Goal: Task Accomplishment & Management: Manage account settings

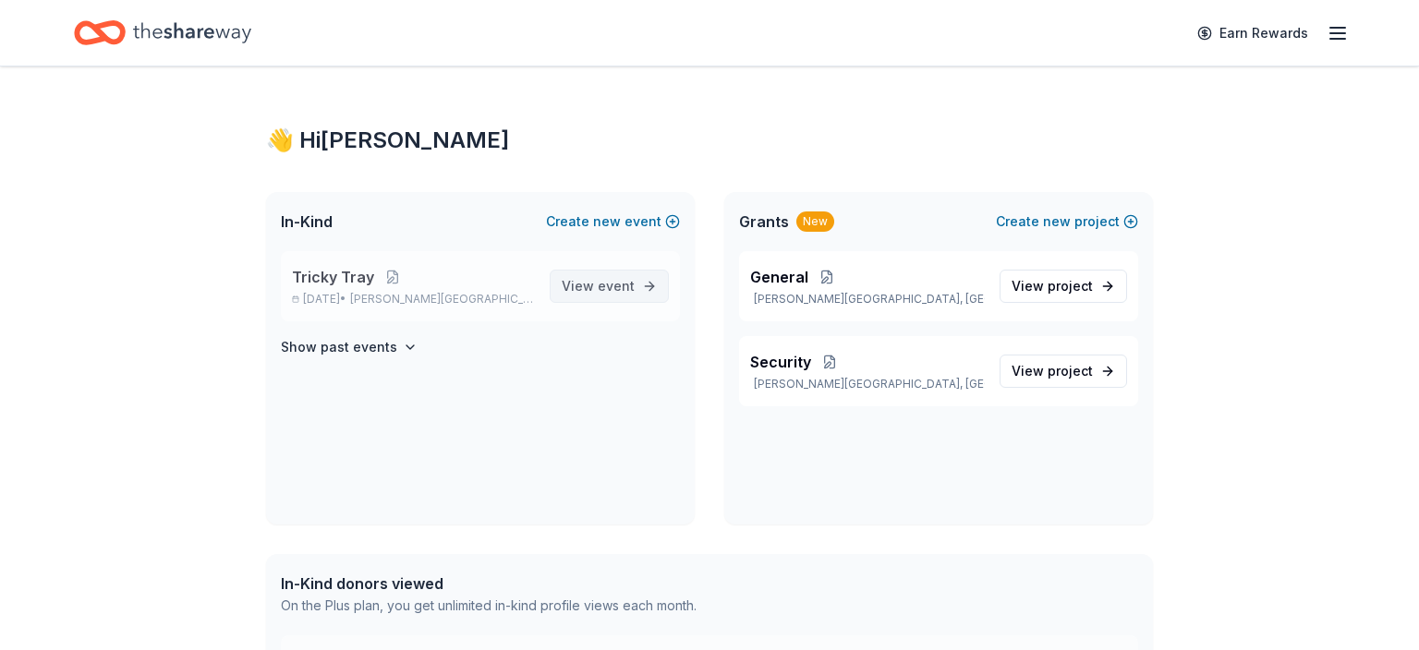
click at [580, 284] on span "View event" at bounding box center [598, 286] width 73 height 22
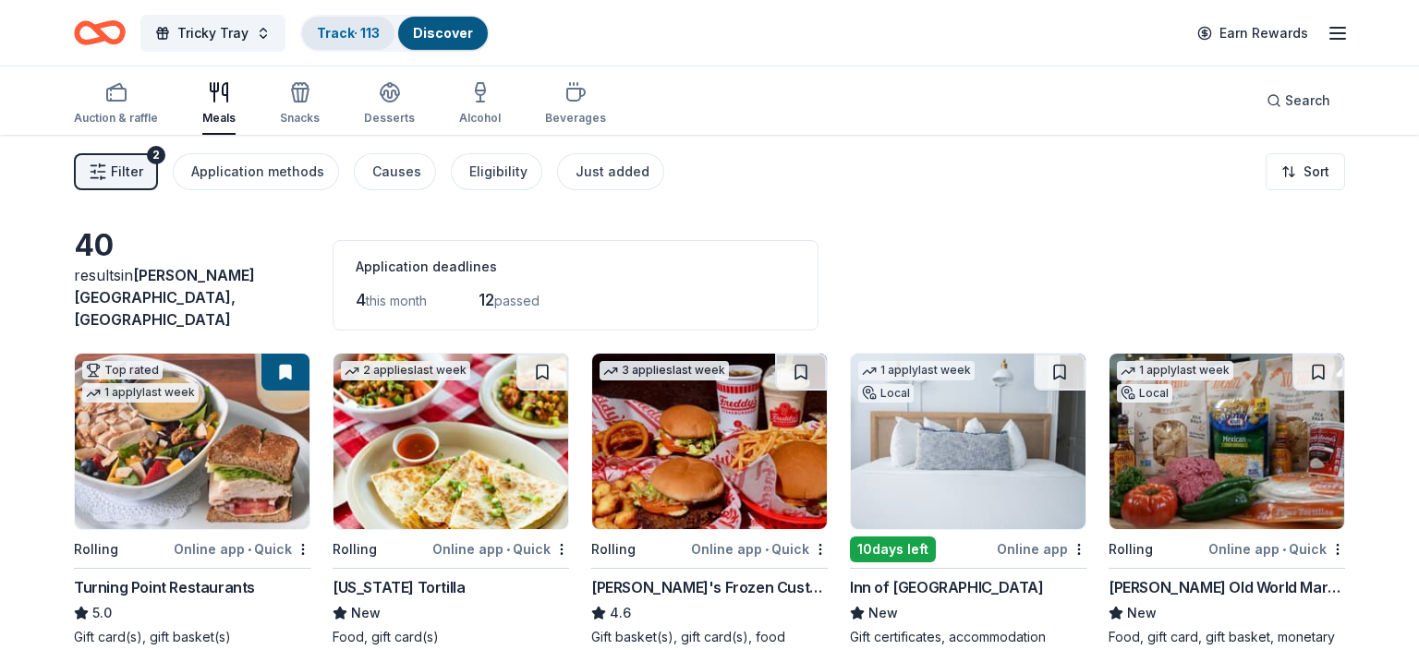
click at [360, 38] on link "Track · 113" at bounding box center [348, 33] width 63 height 16
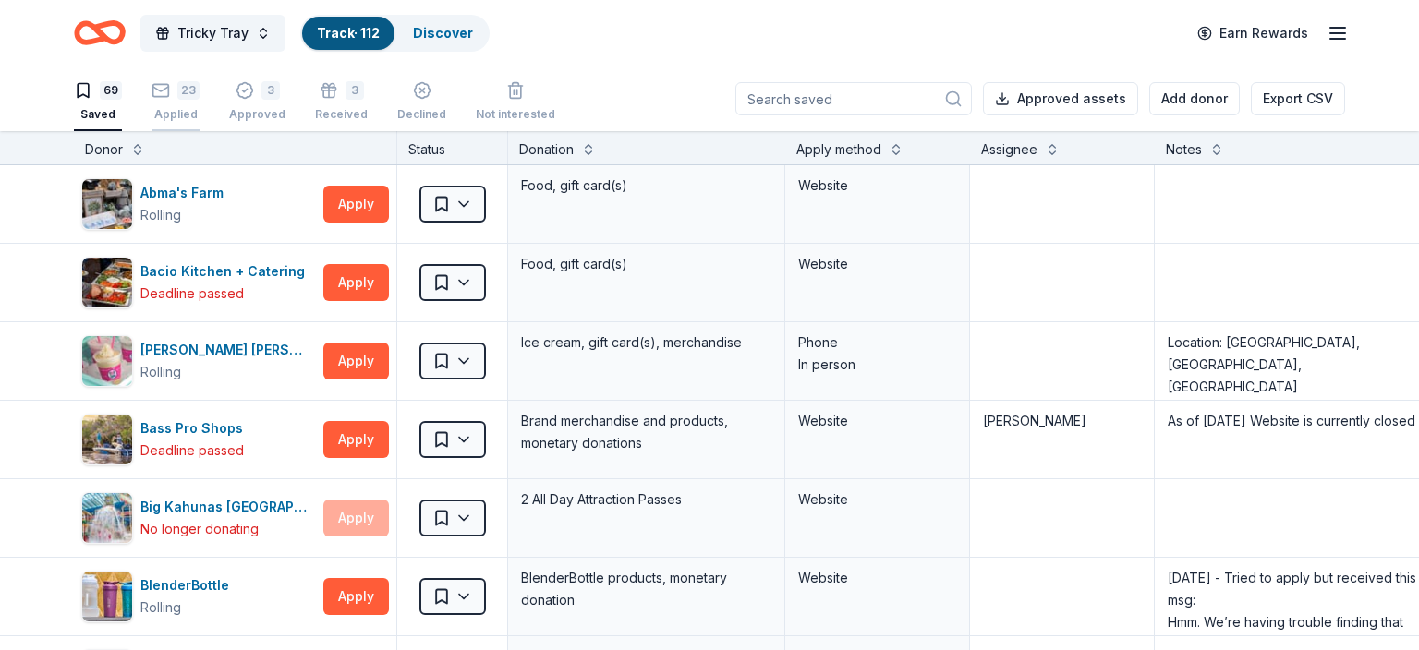
click at [179, 98] on div "23" at bounding box center [188, 90] width 22 height 18
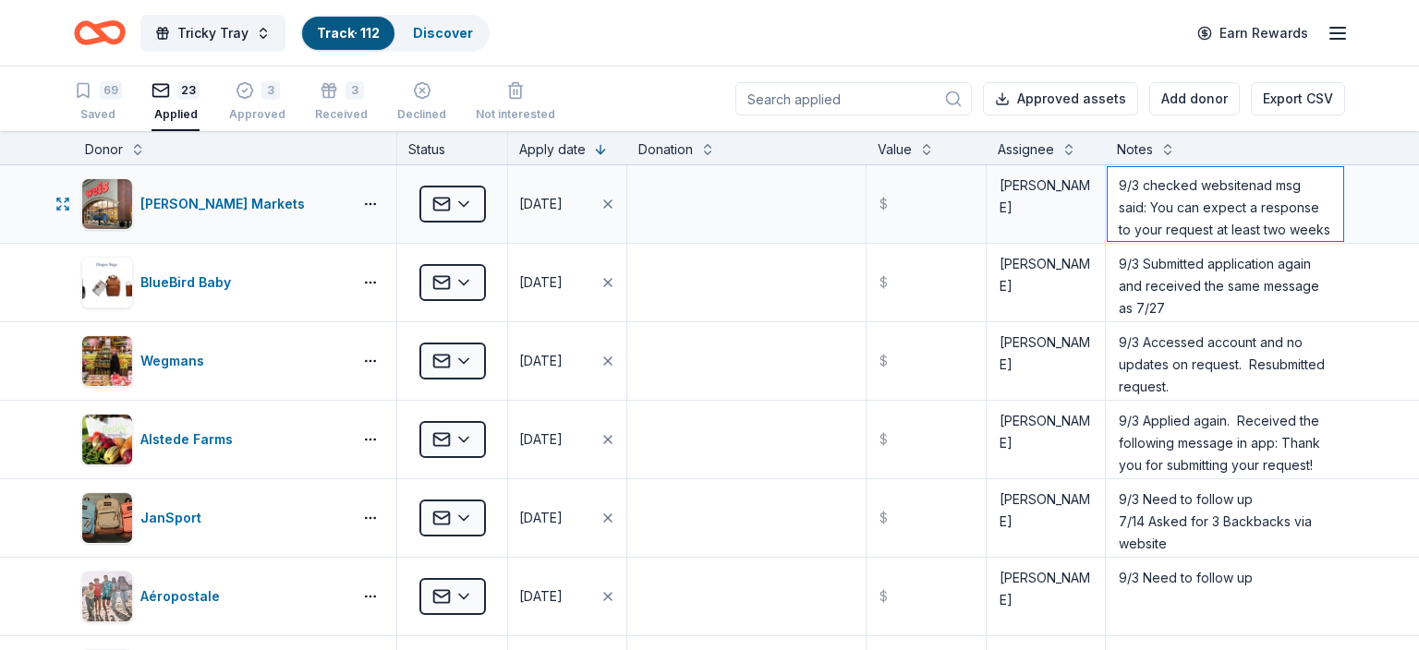
click at [1138, 190] on textarea "9/3 checked websitenad msg said: You can expect a response to your request at l…" at bounding box center [1225, 204] width 236 height 74
drag, startPoint x: 1173, startPoint y: 200, endPoint x: 1306, endPoint y: 219, distance: 134.3
click at [1306, 219] on textarea "9/3 checked websitenad msg said: You can expect a response to your request at l…" at bounding box center [1225, 204] width 236 height 74
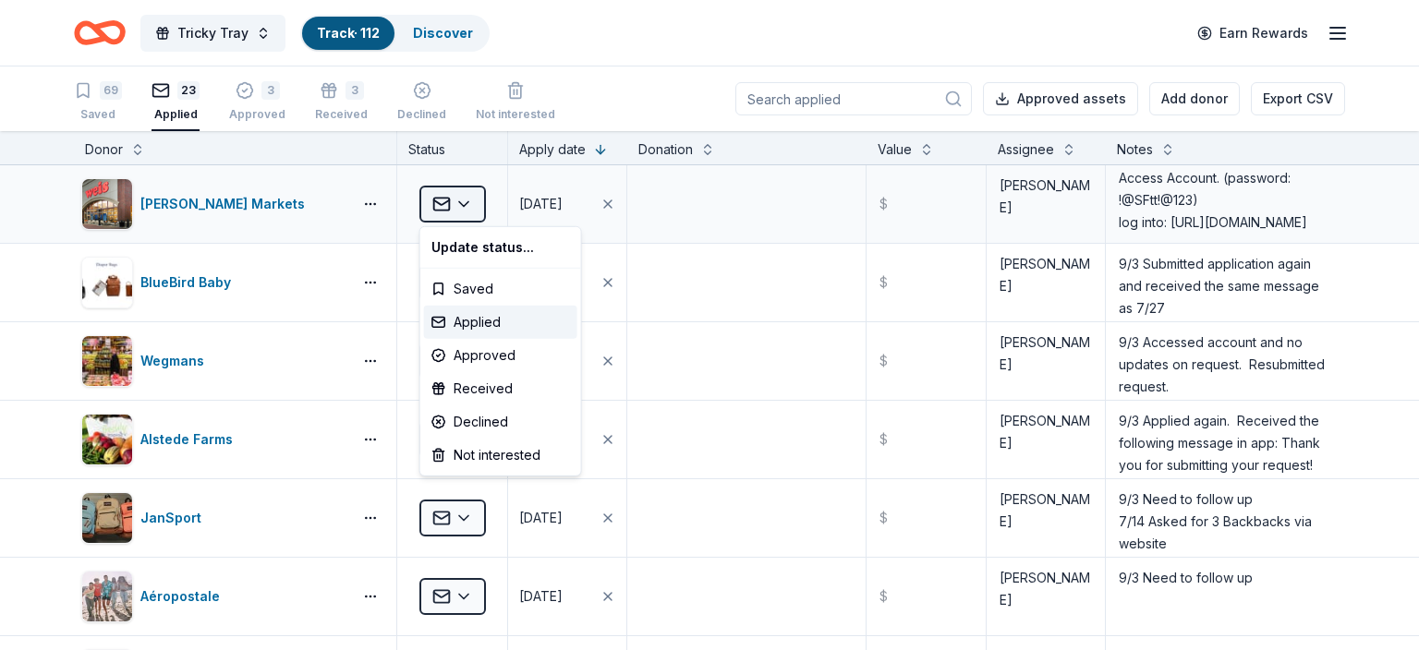
click at [467, 202] on html "Tricky Tray Track · 112 Discover Earn Rewards 69 Saved 23 Applied 3 Approved 3 …" at bounding box center [709, 325] width 1419 height 650
click at [489, 386] on div "Received" at bounding box center [500, 388] width 153 height 33
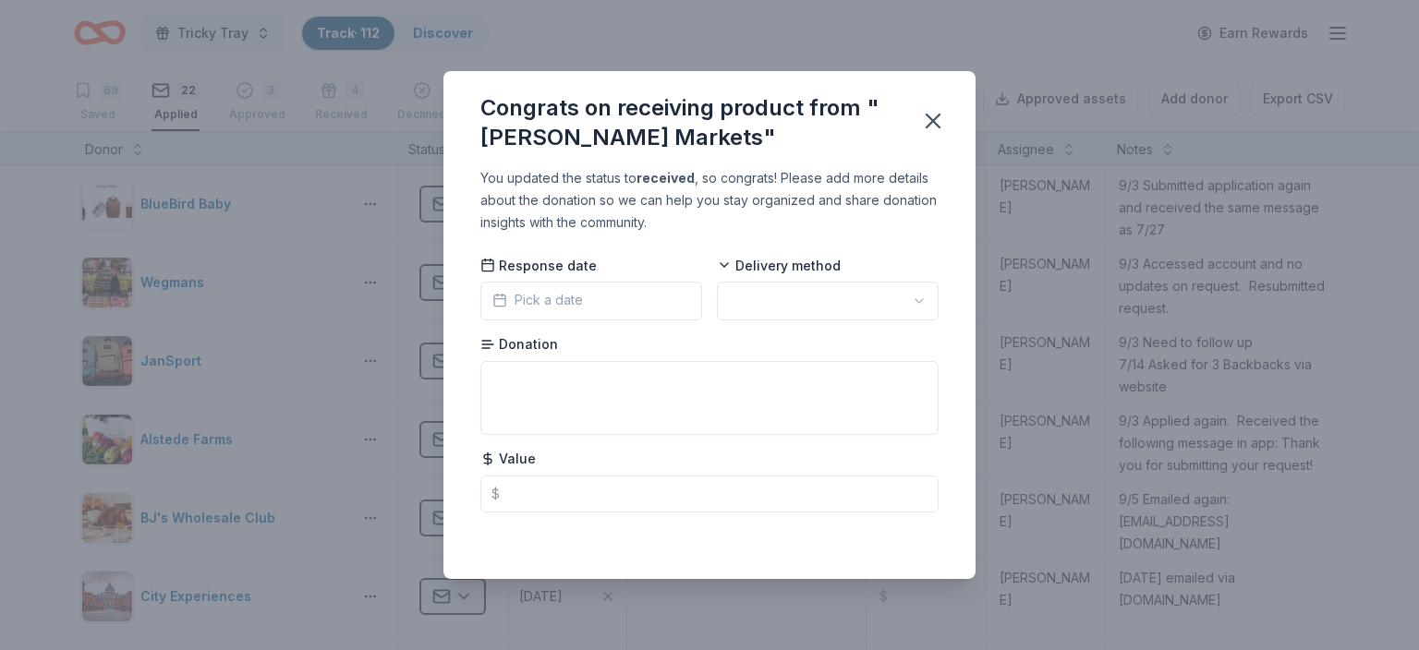
click at [534, 305] on span "Pick a date" at bounding box center [537, 300] width 91 height 22
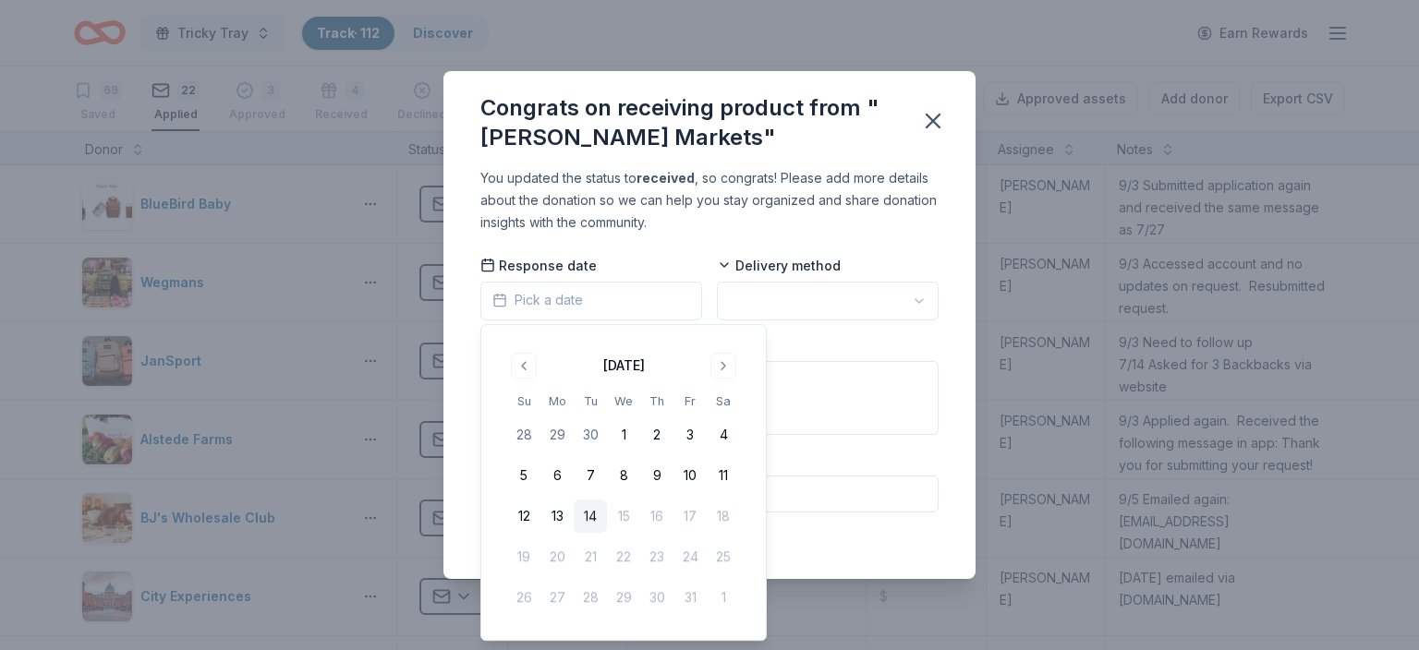
click at [597, 516] on button "14" at bounding box center [590, 516] width 33 height 33
click at [783, 301] on html "Tricky Tray Track · 112 Discover Earn Rewards 69 Saved 22 Applied 3 Approved 4 …" at bounding box center [709, 325] width 1419 height 650
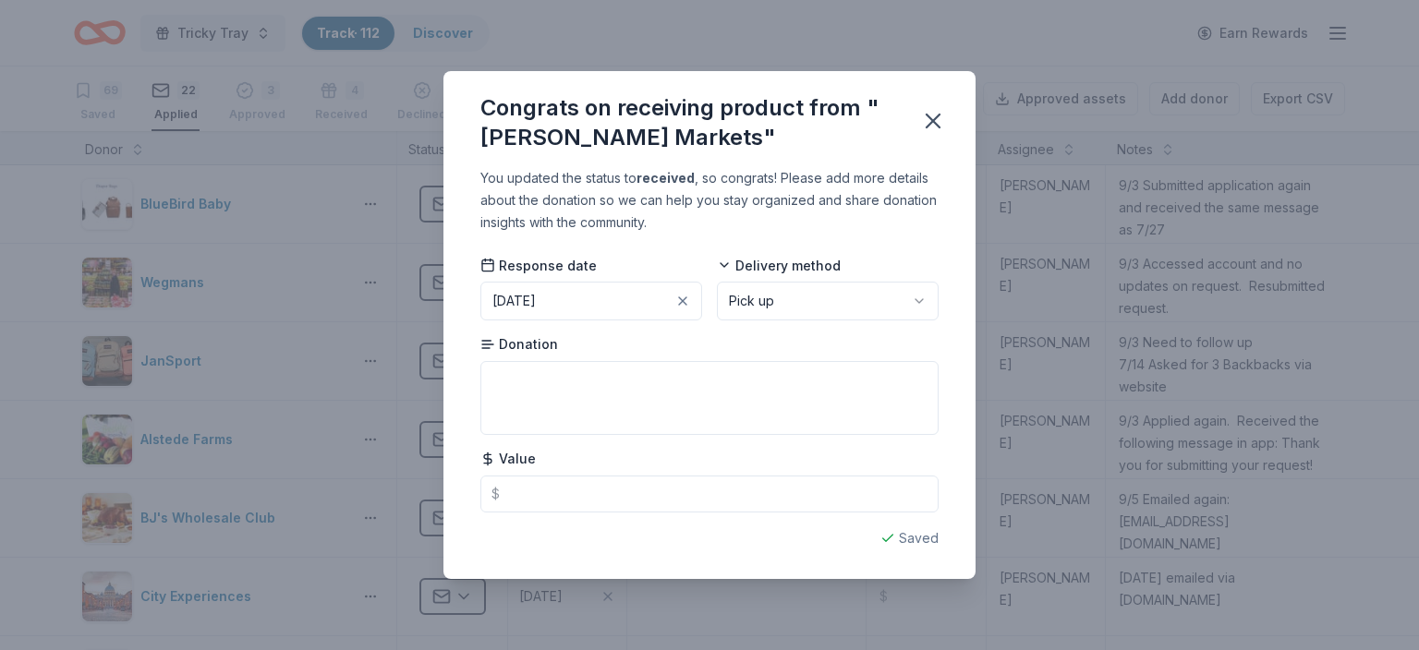
click at [608, 349] on div "Donation" at bounding box center [709, 385] width 458 height 100
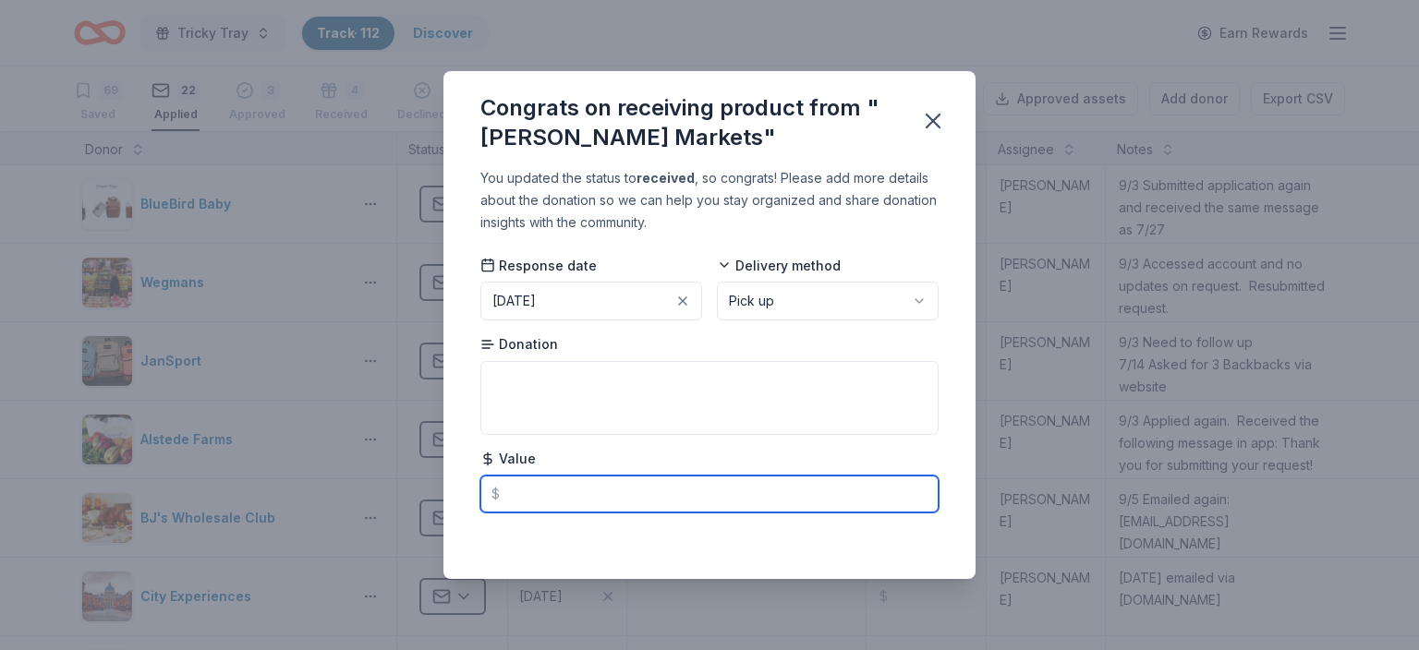
click at [524, 493] on input "text" at bounding box center [709, 494] width 458 height 37
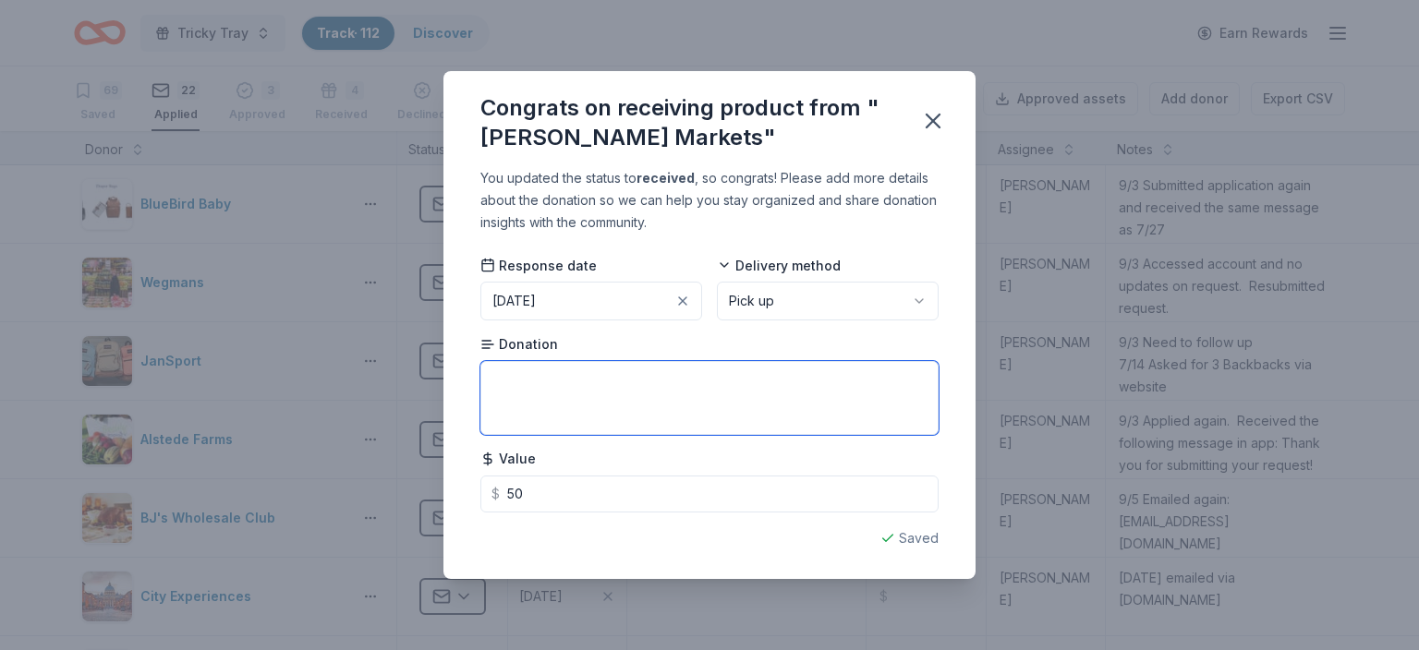
type input "50.00"
click at [493, 397] on textarea at bounding box center [709, 398] width 458 height 74
type textarea "[STREET_ADDRESS][PERSON_NAME]"
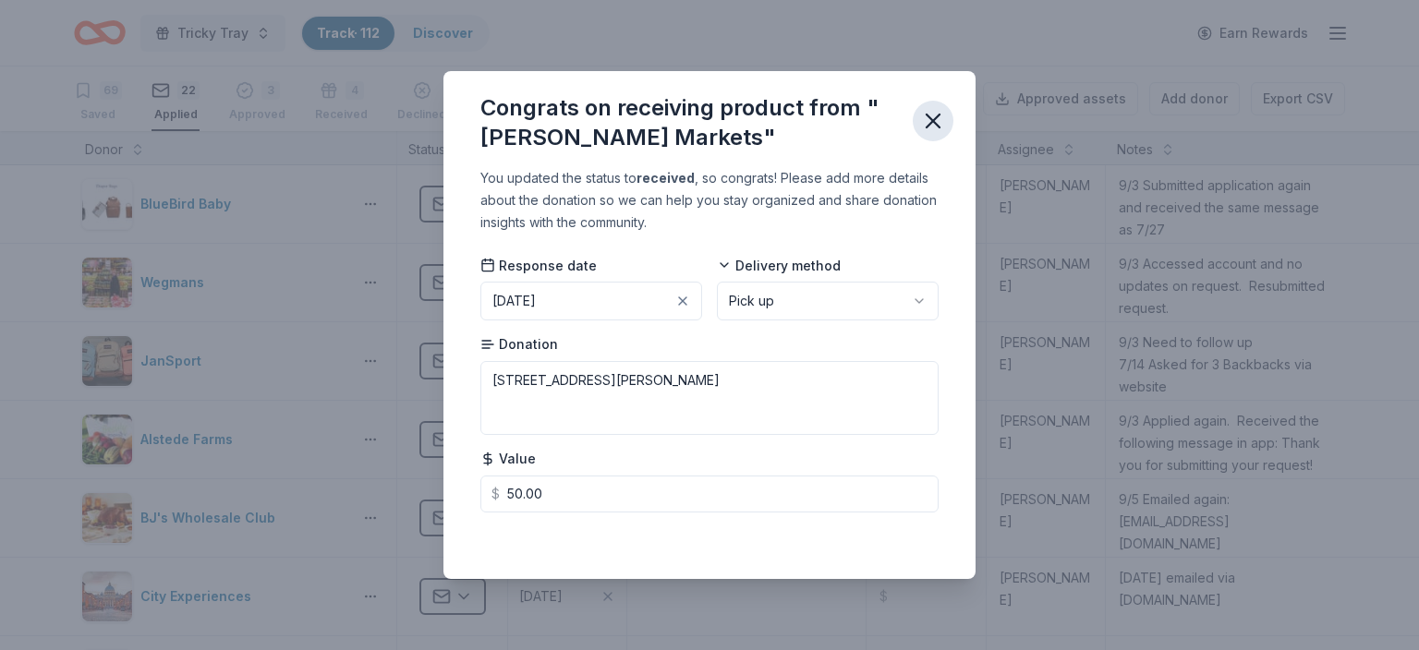
click at [926, 116] on icon "button" at bounding box center [932, 121] width 13 height 13
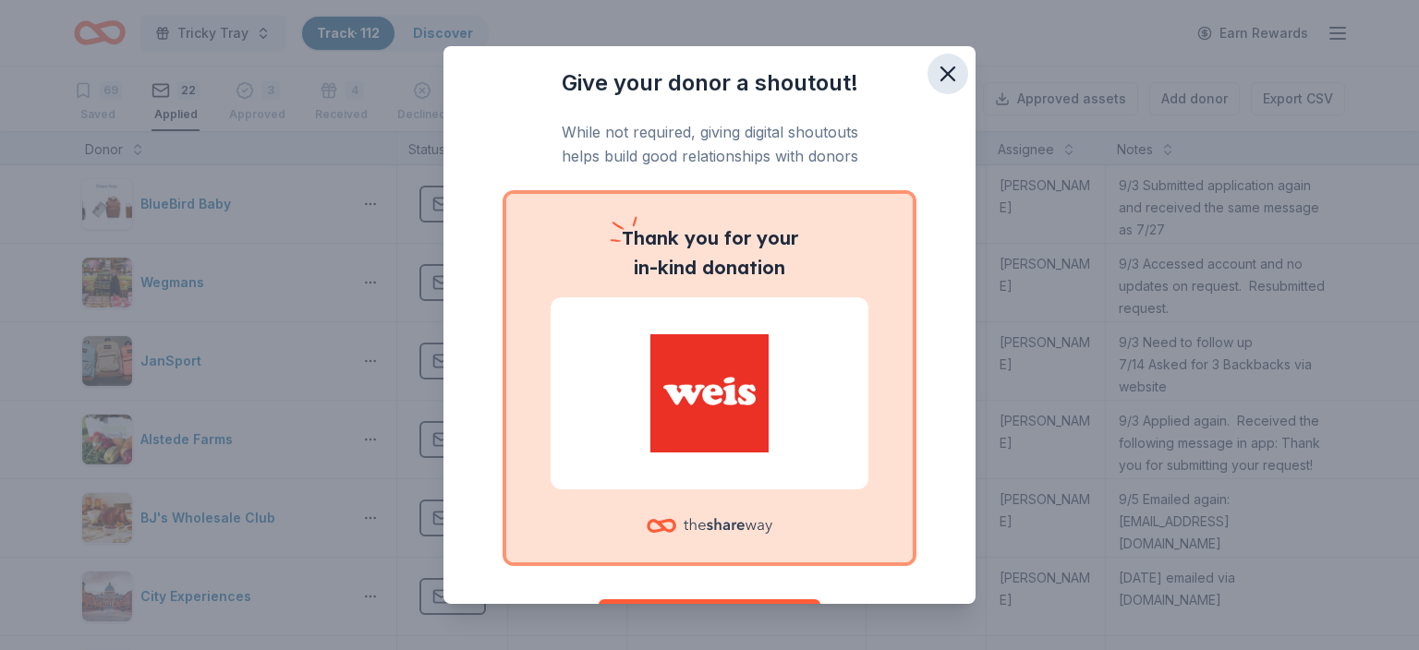
click at [948, 72] on icon "button" at bounding box center [947, 73] width 13 height 13
